Goal: Information Seeking & Learning: Compare options

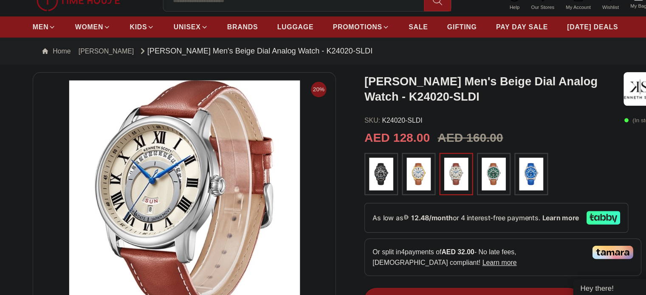
scroll to position [9, 0]
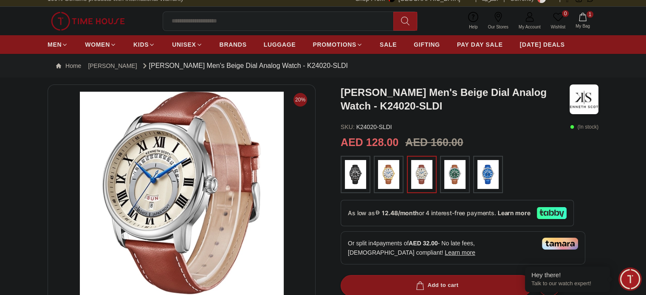
click at [349, 173] on img at bounding box center [355, 174] width 21 height 29
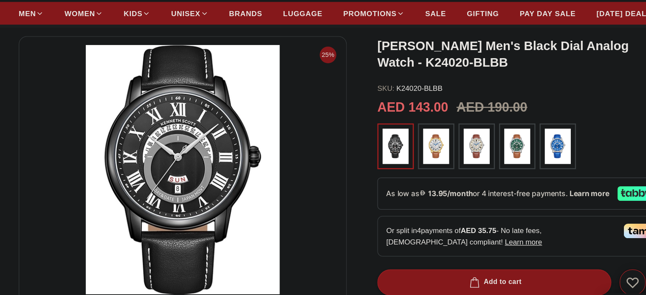
scroll to position [37, 0]
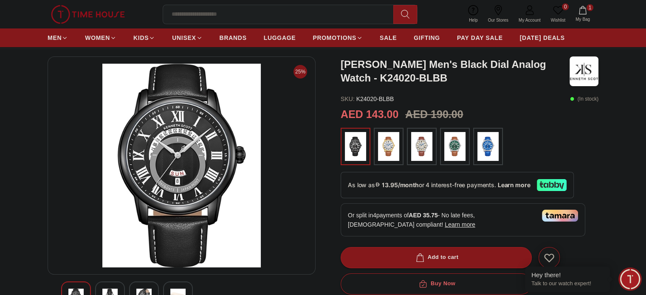
click at [418, 150] on img at bounding box center [421, 146] width 21 height 29
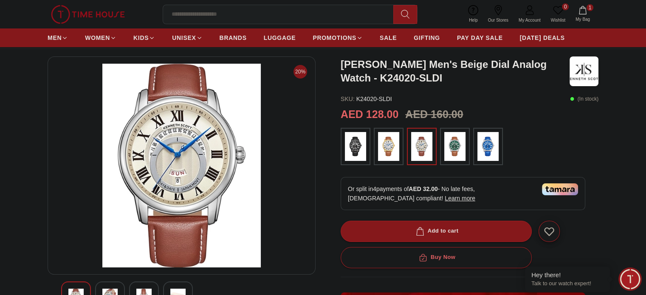
click at [392, 152] on img at bounding box center [388, 146] width 21 height 29
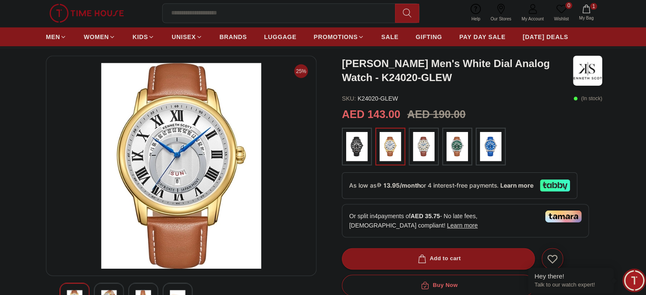
scroll to position [37, 0]
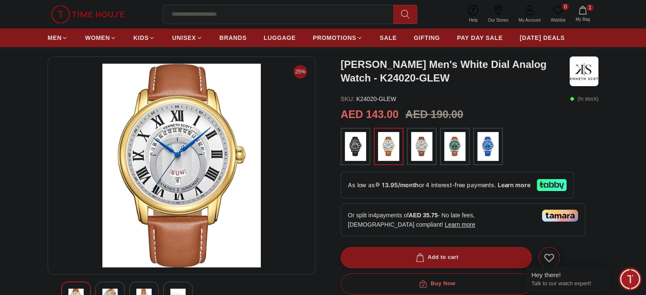
click at [425, 140] on img at bounding box center [421, 146] width 21 height 29
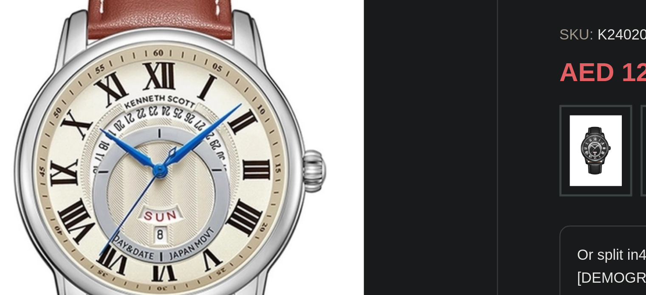
scroll to position [37, 0]
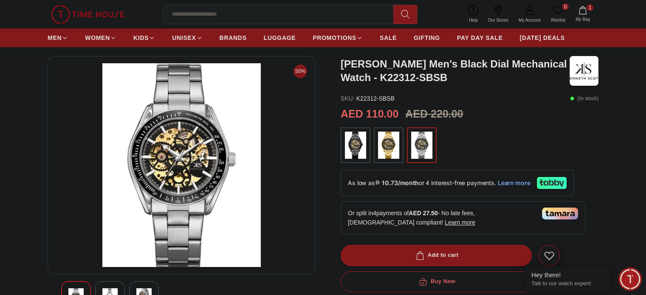
scroll to position [42, 0]
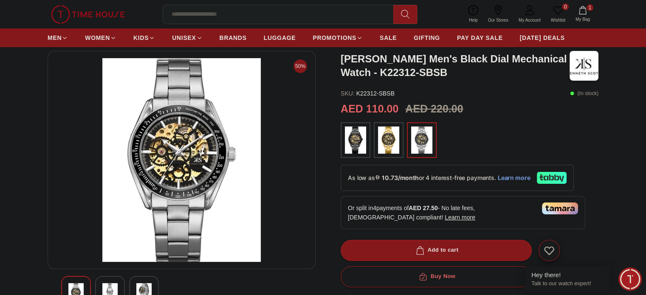
click at [588, 16] on span "My Bag" at bounding box center [582, 19] width 21 height 6
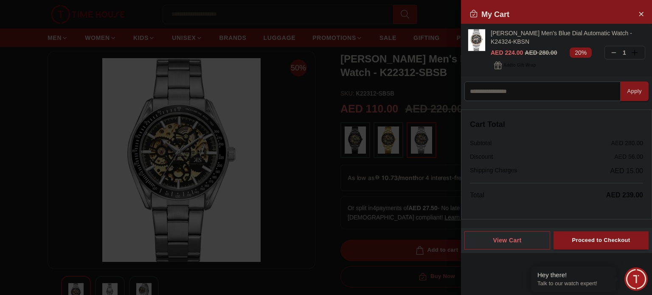
click at [508, 35] on link "[PERSON_NAME] Men's Blue Dial Automatic Watch - K24324-KBSN" at bounding box center [568, 37] width 155 height 17
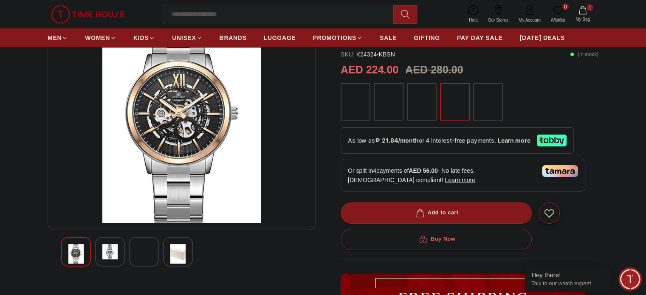
scroll to position [88, 0]
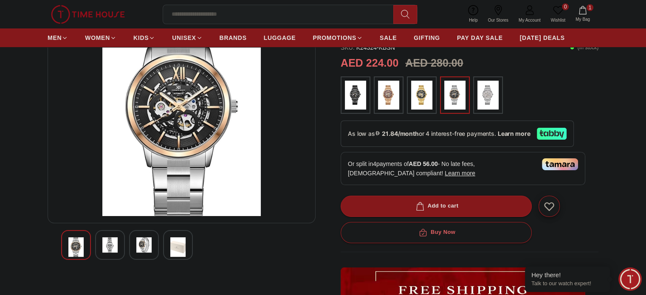
click at [106, 253] on div at bounding box center [110, 245] width 30 height 30
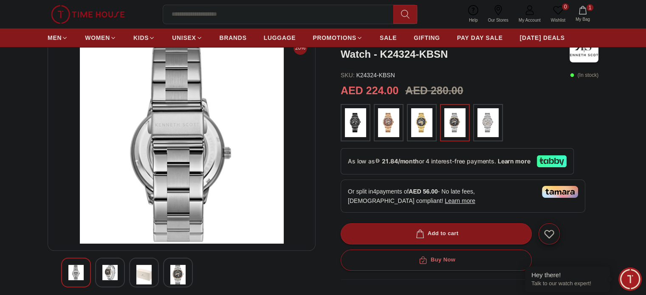
scroll to position [58, 0]
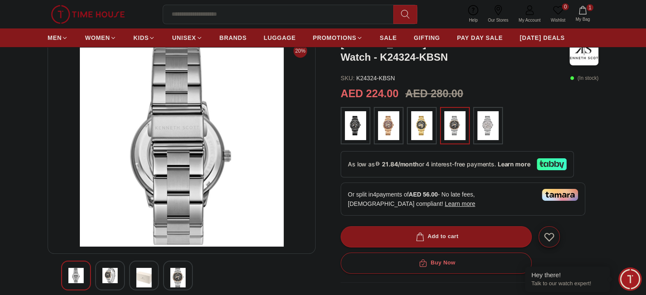
click at [137, 285] on img at bounding box center [143, 278] width 15 height 20
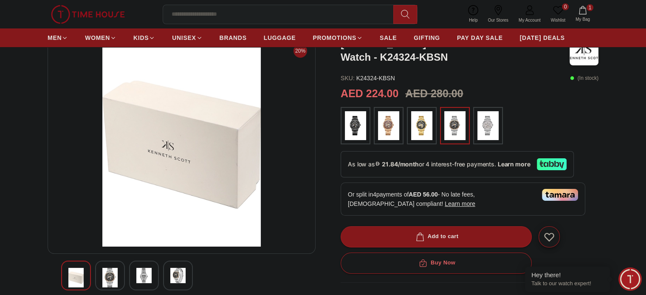
click at [177, 278] on img at bounding box center [177, 275] width 15 height 15
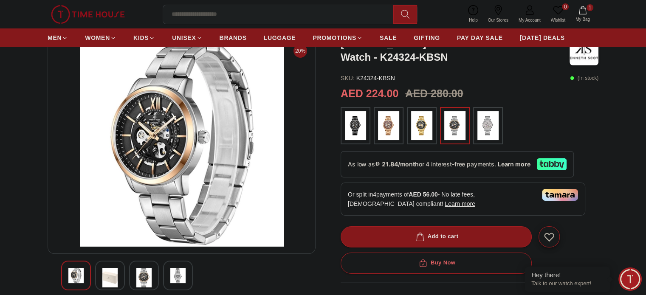
click at [137, 273] on img at bounding box center [143, 278] width 15 height 20
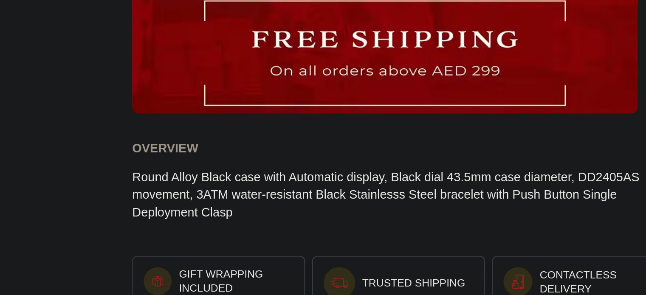
scroll to position [254, 0]
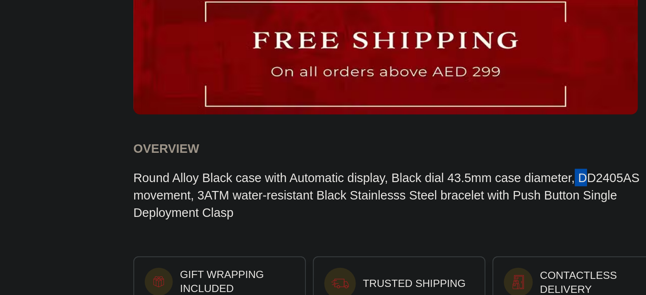
click at [558, 189] on div "Round Alloy Black case with Automatic display, Black dial 43.5mm case diameter,…" at bounding box center [470, 198] width 258 height 25
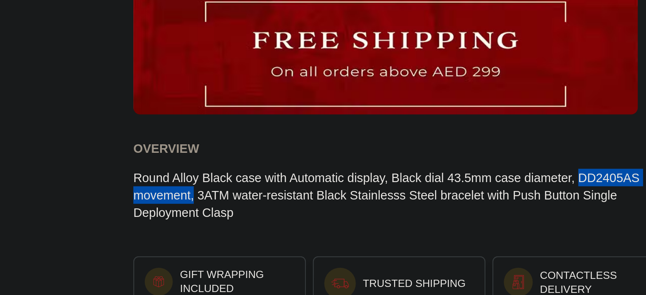
drag, startPoint x: 557, startPoint y: 189, endPoint x: 371, endPoint y: 198, distance: 186.7
click at [371, 198] on div "Round Alloy Black case with Automatic display, Black dial 43.5mm case diameter,…" at bounding box center [470, 198] width 258 height 25
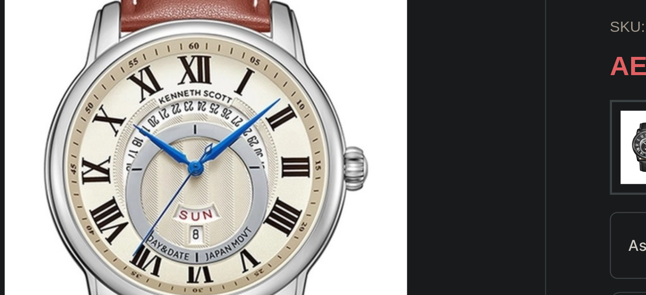
scroll to position [27, 0]
